Goal: Information Seeking & Learning: Learn about a topic

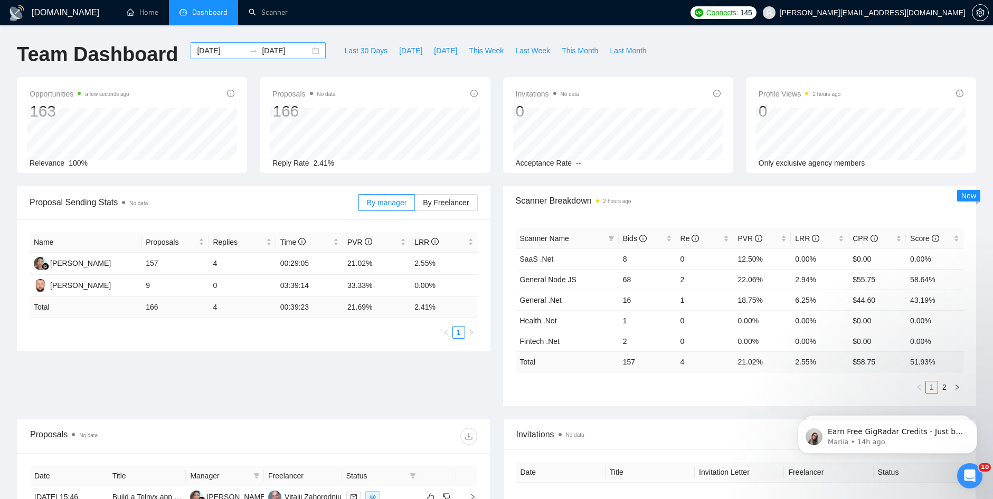
click at [287, 52] on input "2025-08-17" at bounding box center [286, 51] width 48 height 12
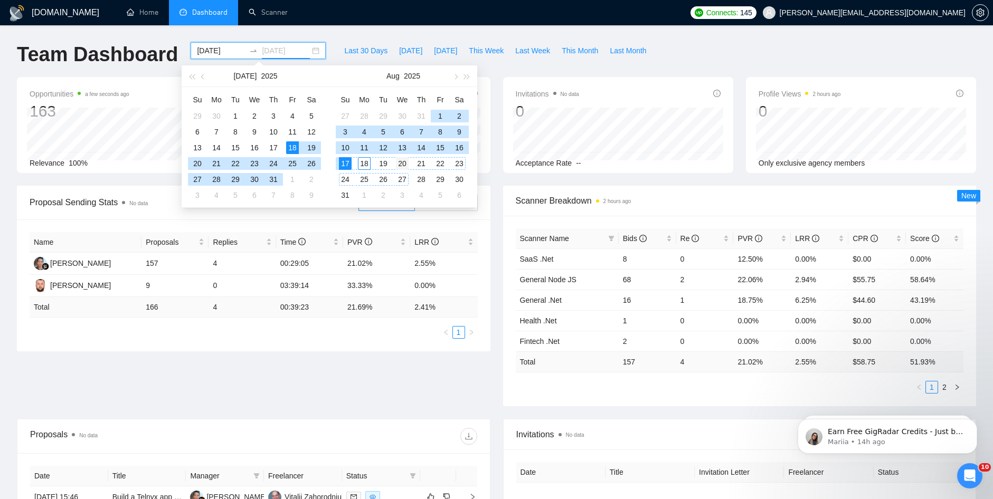
type input "[DATE]"
click at [397, 164] on div "20" at bounding box center [402, 163] width 13 height 13
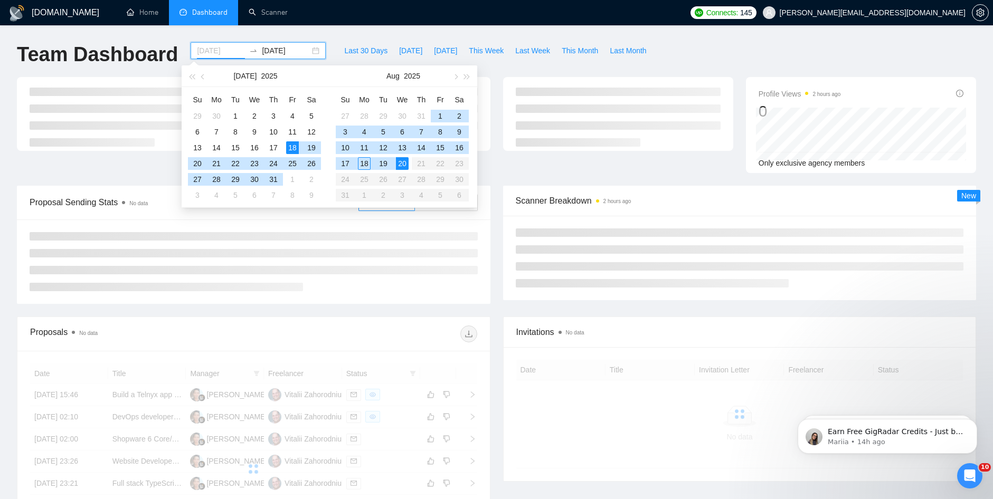
type input "[DATE]"
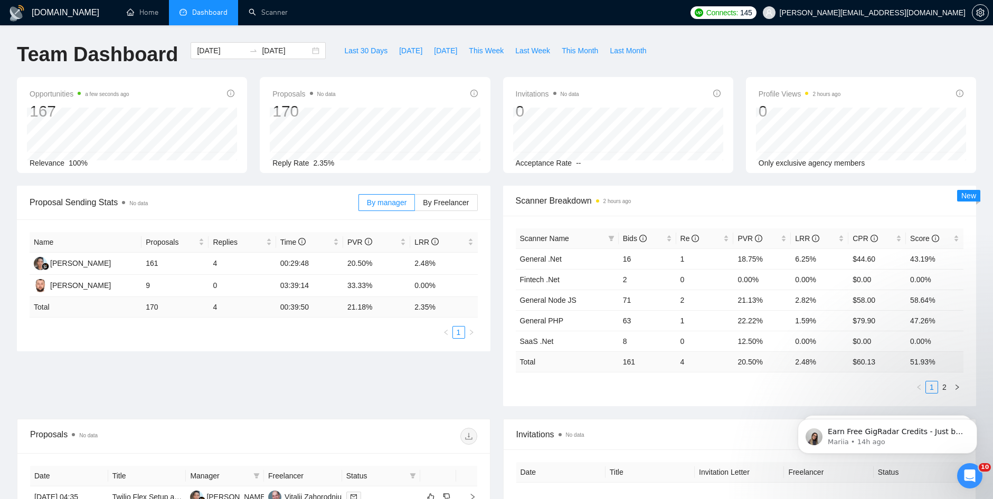
click at [495, 75] on div "Last 30 Days Today Yesterday This Week Last Week This Month Last Month" at bounding box center [495, 59] width 326 height 35
click at [433, 35] on div "GigRadar.io Home Dashboard Scanner Connects: 145 stefan@tomylo.it Team Dashboar…" at bounding box center [496, 418] width 993 height 837
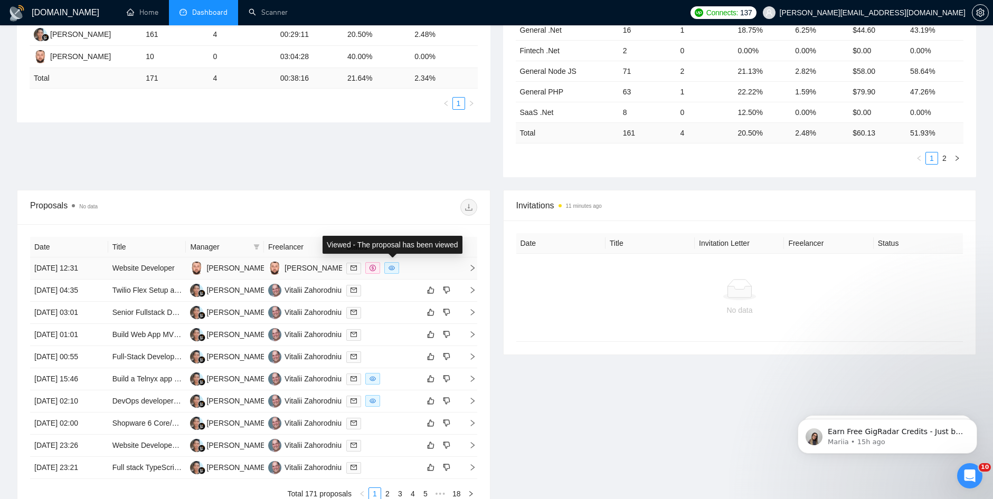
scroll to position [337, 0]
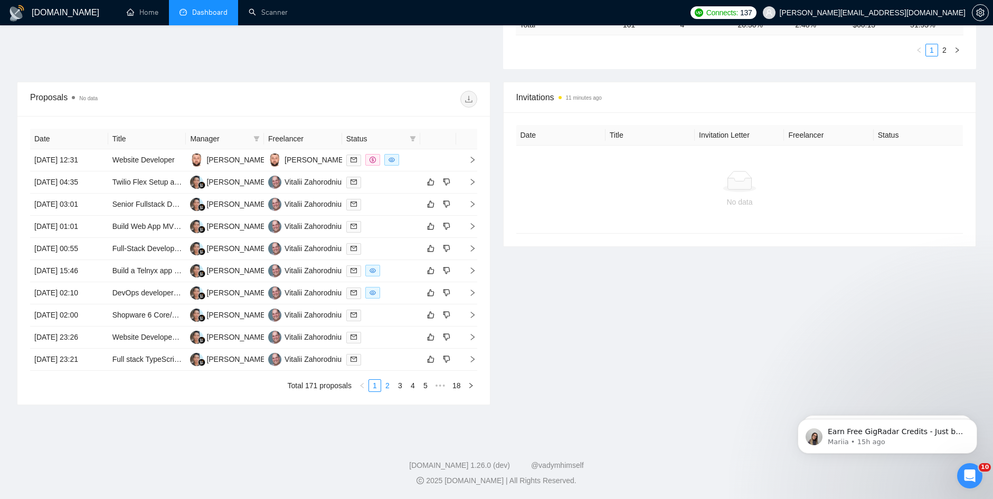
click at [386, 387] on link "2" at bounding box center [388, 386] width 12 height 12
click at [400, 384] on link "3" at bounding box center [400, 386] width 12 height 12
click at [388, 389] on link "2" at bounding box center [388, 386] width 12 height 12
click at [400, 384] on link "3" at bounding box center [400, 386] width 12 height 12
click at [175, 206] on link "ERP/CRM/TMS + Application (Custom)" at bounding box center [176, 204] width 128 height 8
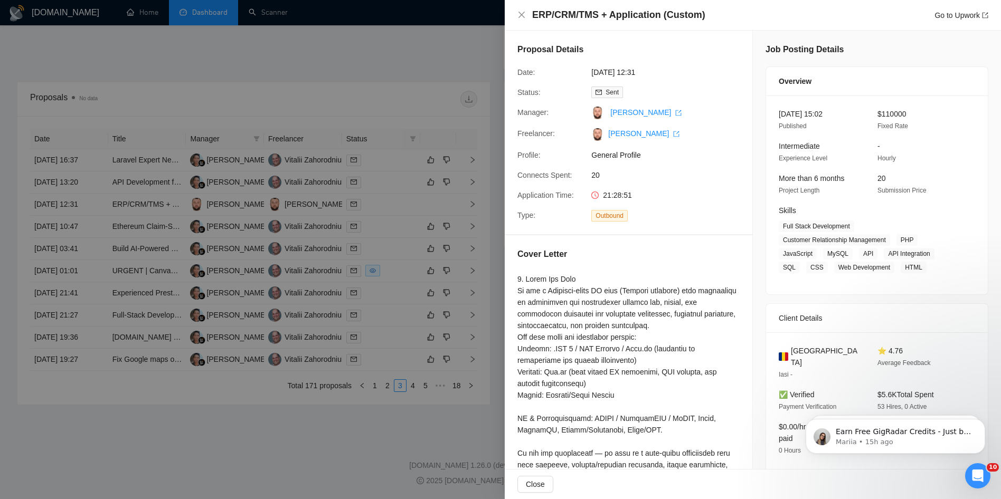
click at [120, 47] on div at bounding box center [500, 249] width 1001 height 499
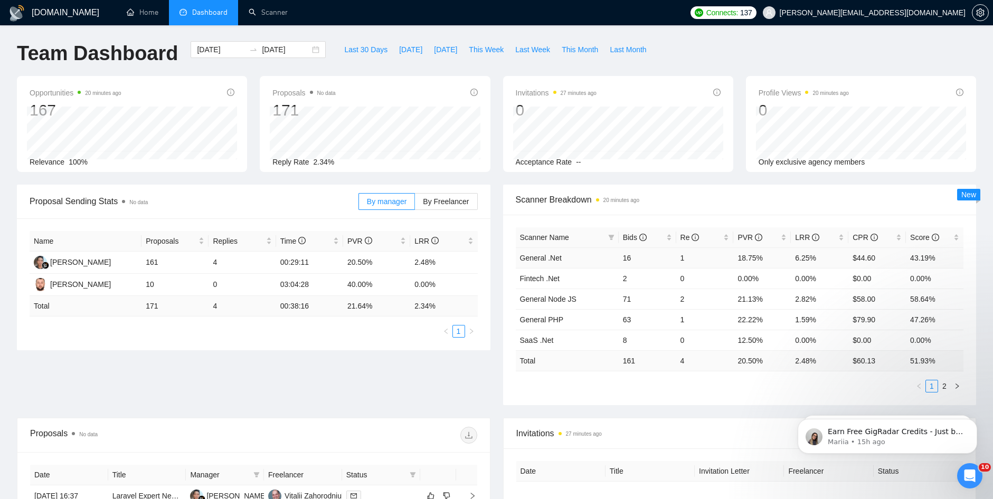
scroll to position [0, 0]
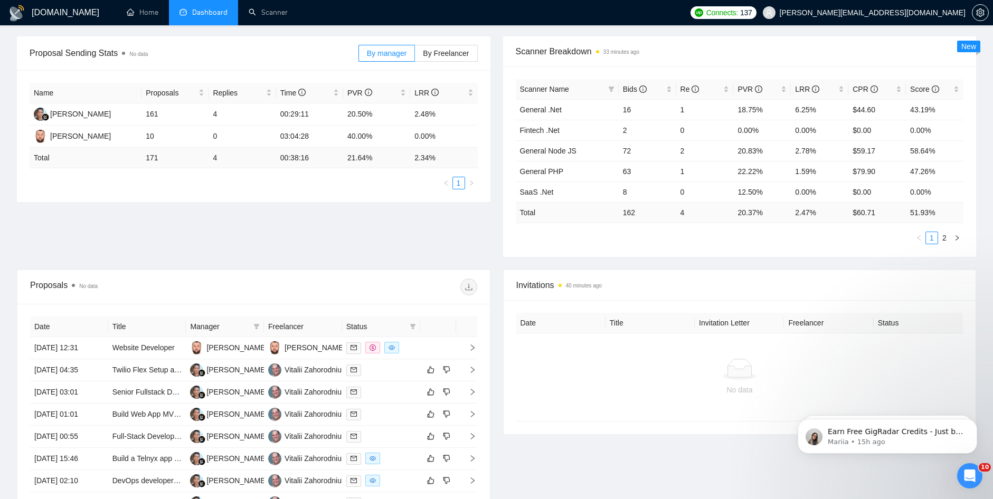
scroll to position [5, 0]
